Goal: Task Accomplishment & Management: Use online tool/utility

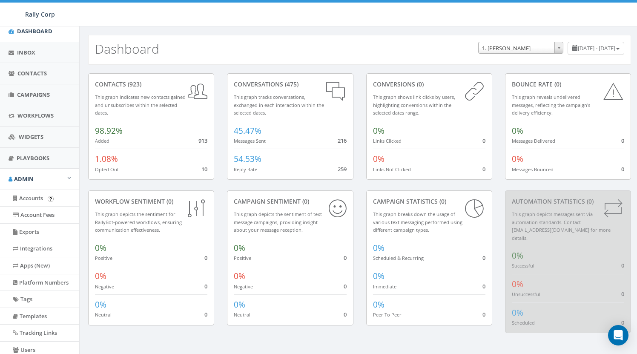
scroll to position [82, 0]
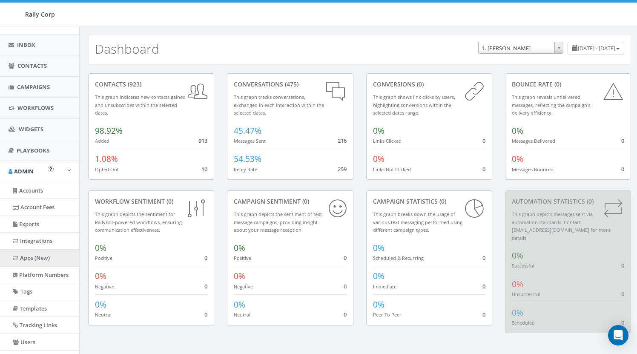
click at [40, 253] on link "Apps (New)" at bounding box center [39, 258] width 79 height 17
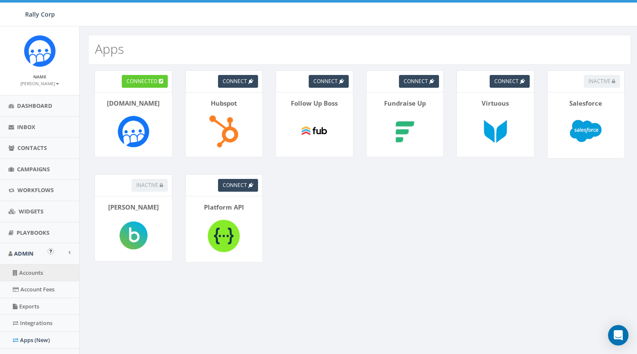
click at [31, 266] on link "Accounts" at bounding box center [39, 273] width 79 height 17
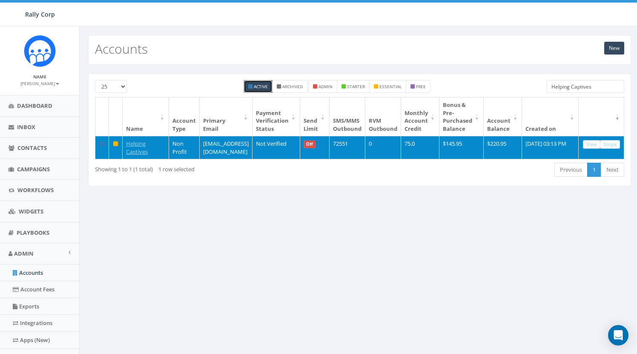
click at [600, 143] on link "View" at bounding box center [591, 144] width 17 height 9
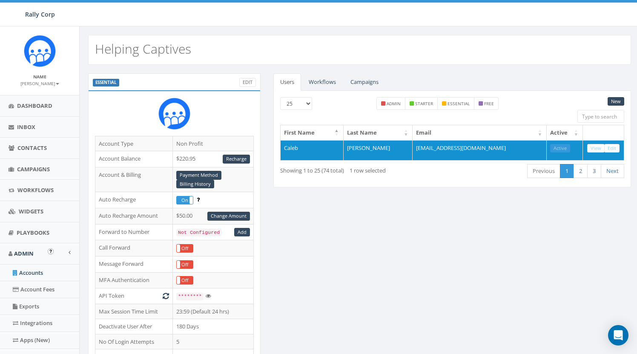
click at [40, 270] on link "Accounts" at bounding box center [39, 273] width 79 height 17
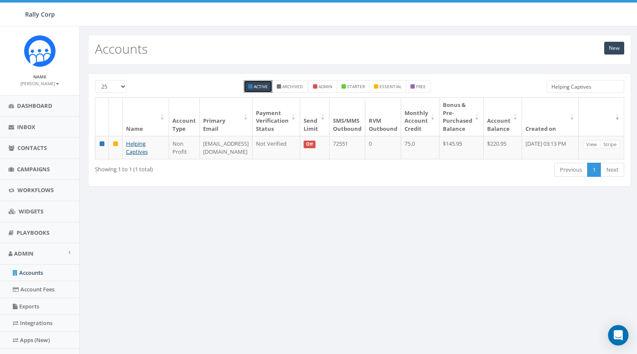
click at [582, 86] on input "Helping Captives" at bounding box center [586, 86] width 78 height 13
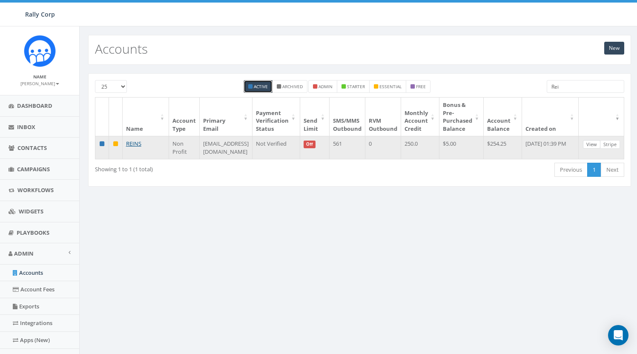
type input "Rei"
click at [599, 141] on link "View" at bounding box center [591, 144] width 17 height 9
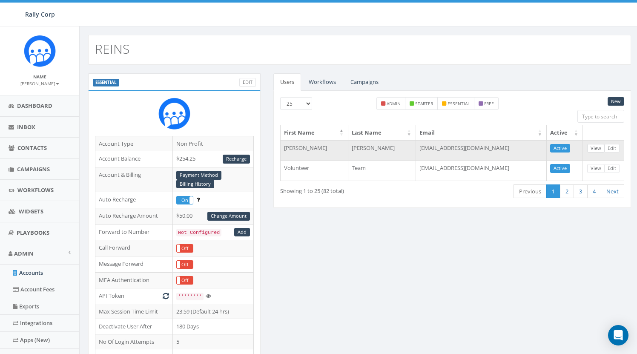
click at [598, 147] on link "View" at bounding box center [595, 148] width 17 height 9
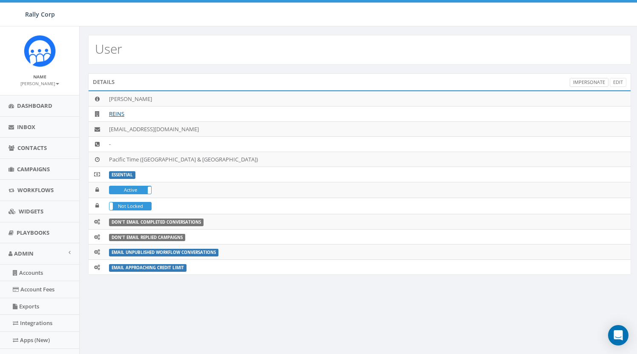
click at [592, 81] on link "Impersonate" at bounding box center [589, 82] width 39 height 9
